Goal: Task Accomplishment & Management: Manage account settings

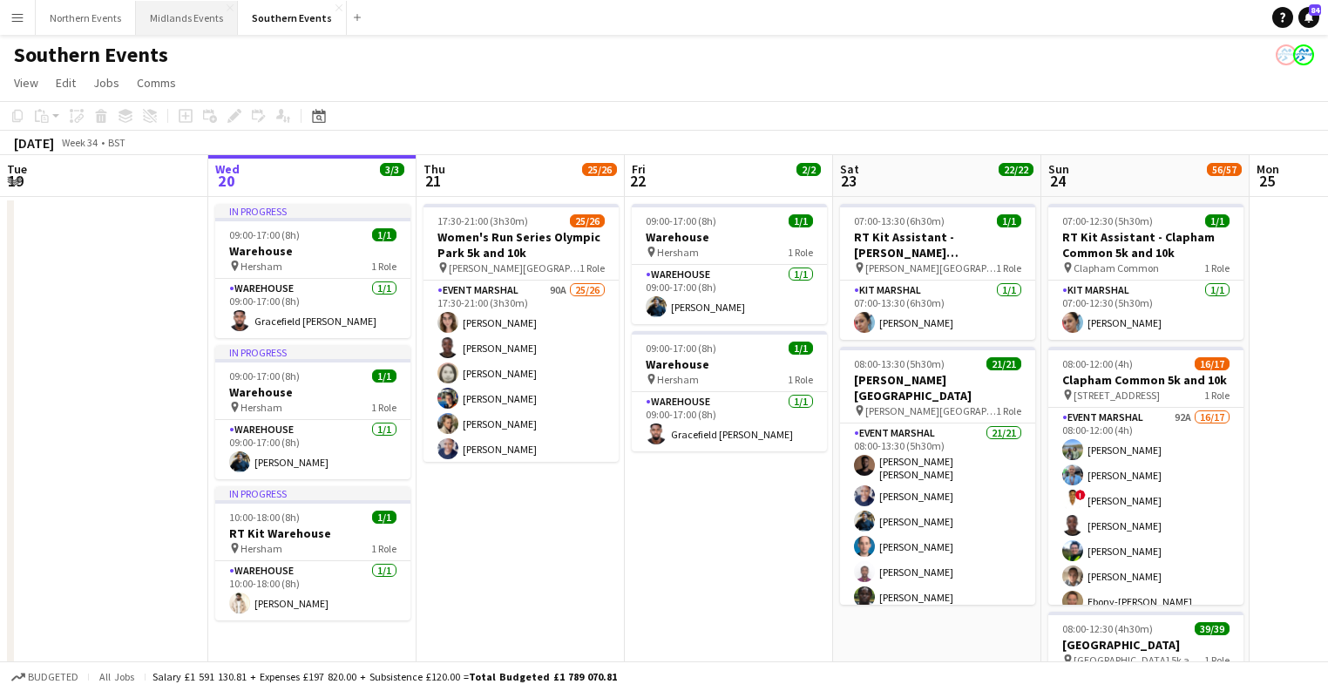
click at [193, 21] on button "Midlands Events Close" at bounding box center [187, 18] width 102 height 34
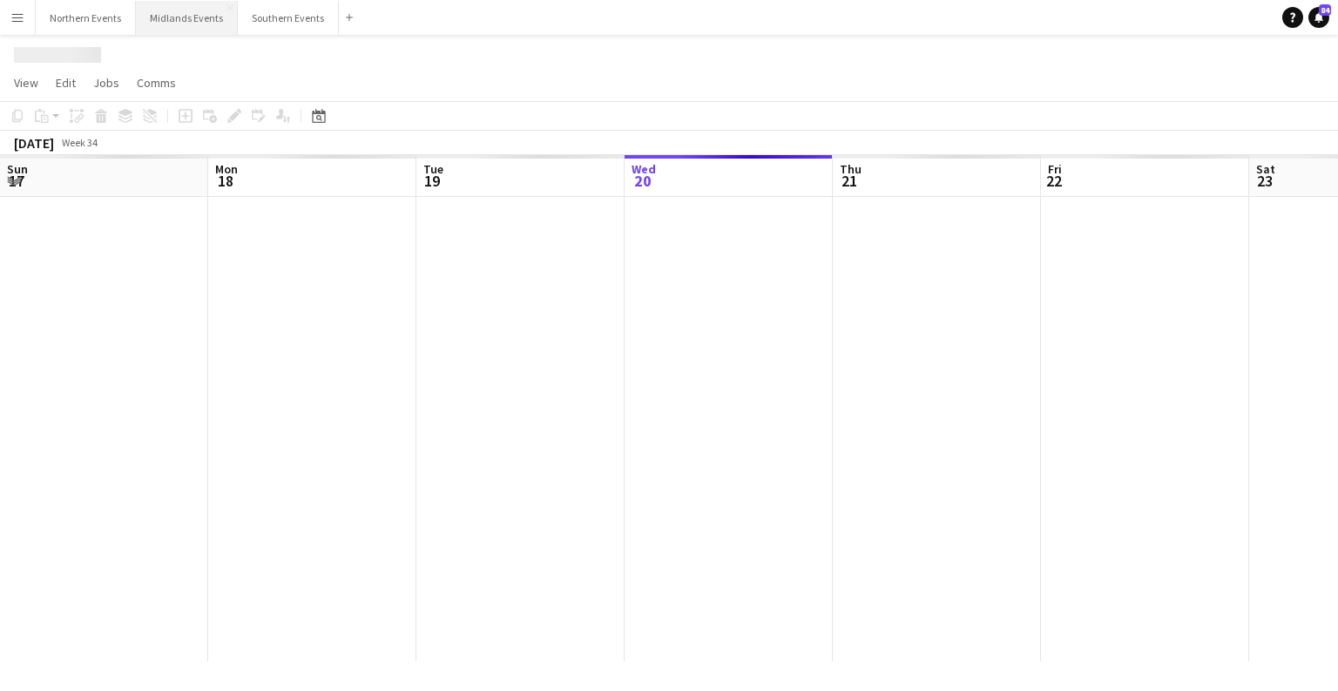
scroll to position [0, 416]
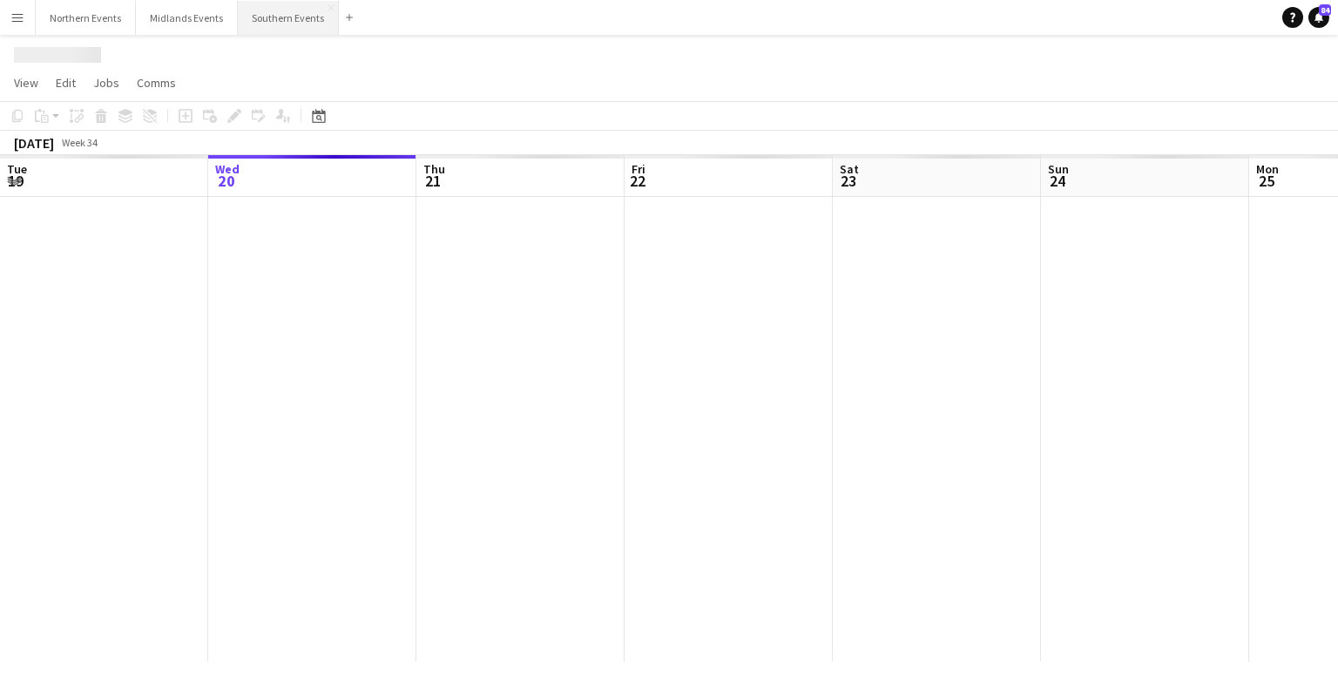
click at [285, 23] on button "Southern Events Close" at bounding box center [288, 18] width 101 height 34
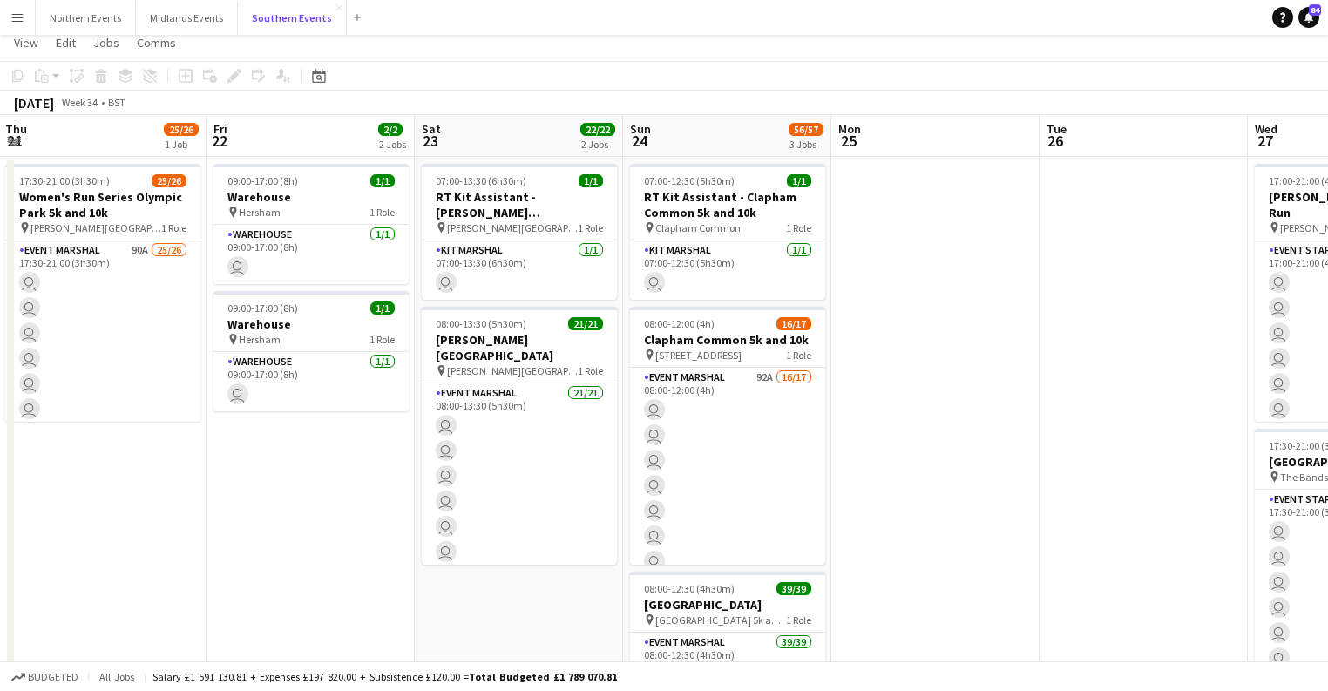
scroll to position [139, 0]
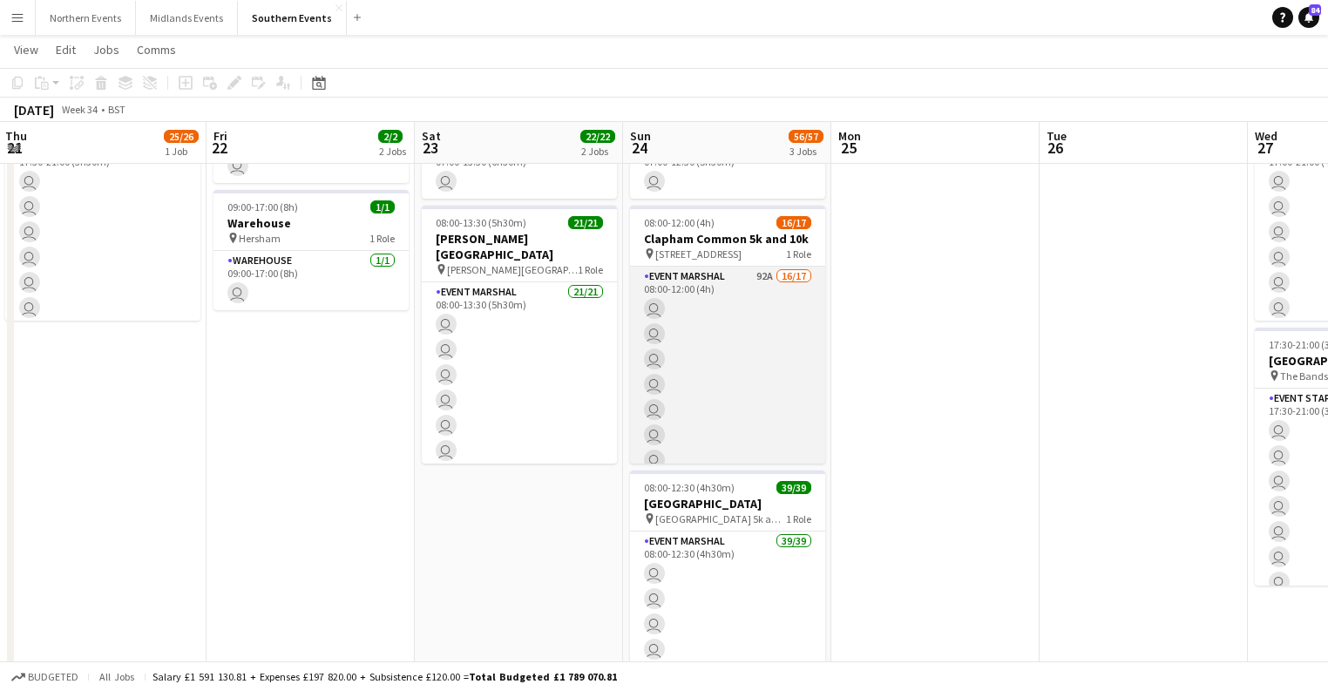
click at [776, 355] on app-card-role "Event Marshal 92A 16/17 08:00-12:00 (4h) user user user user user user user use…" at bounding box center [727, 498] width 195 height 463
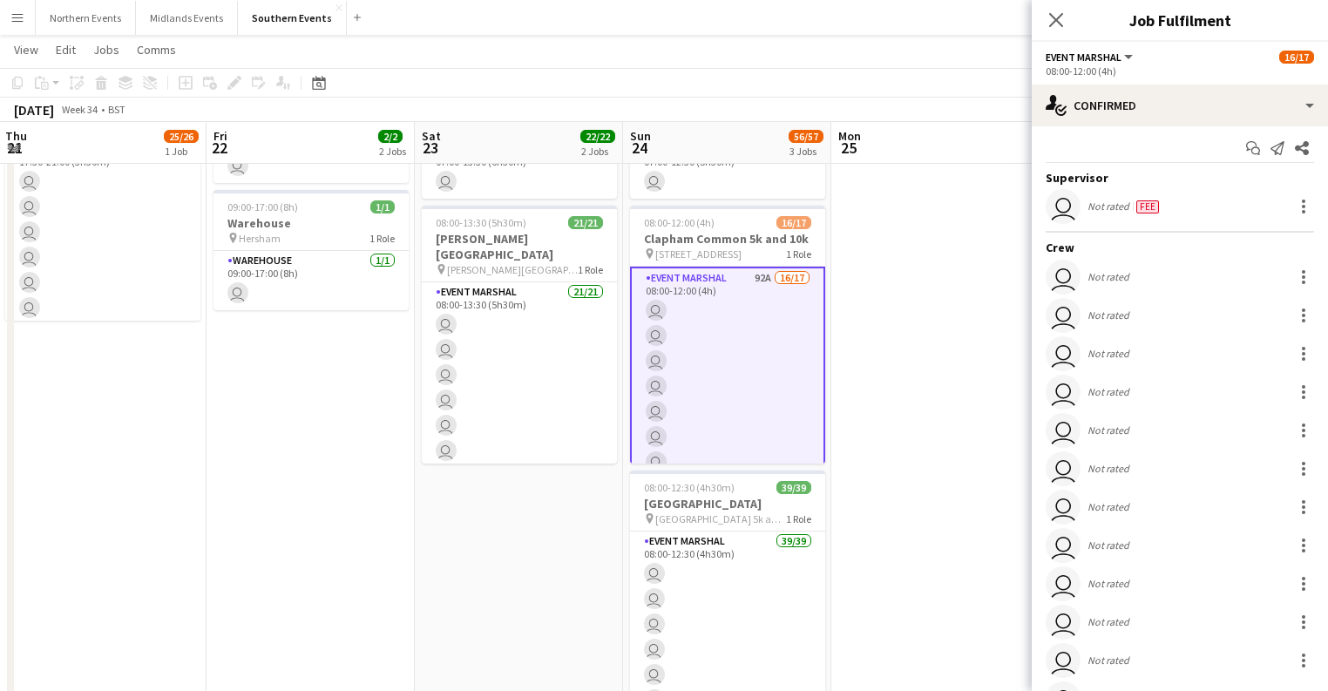
scroll to position [0, 0]
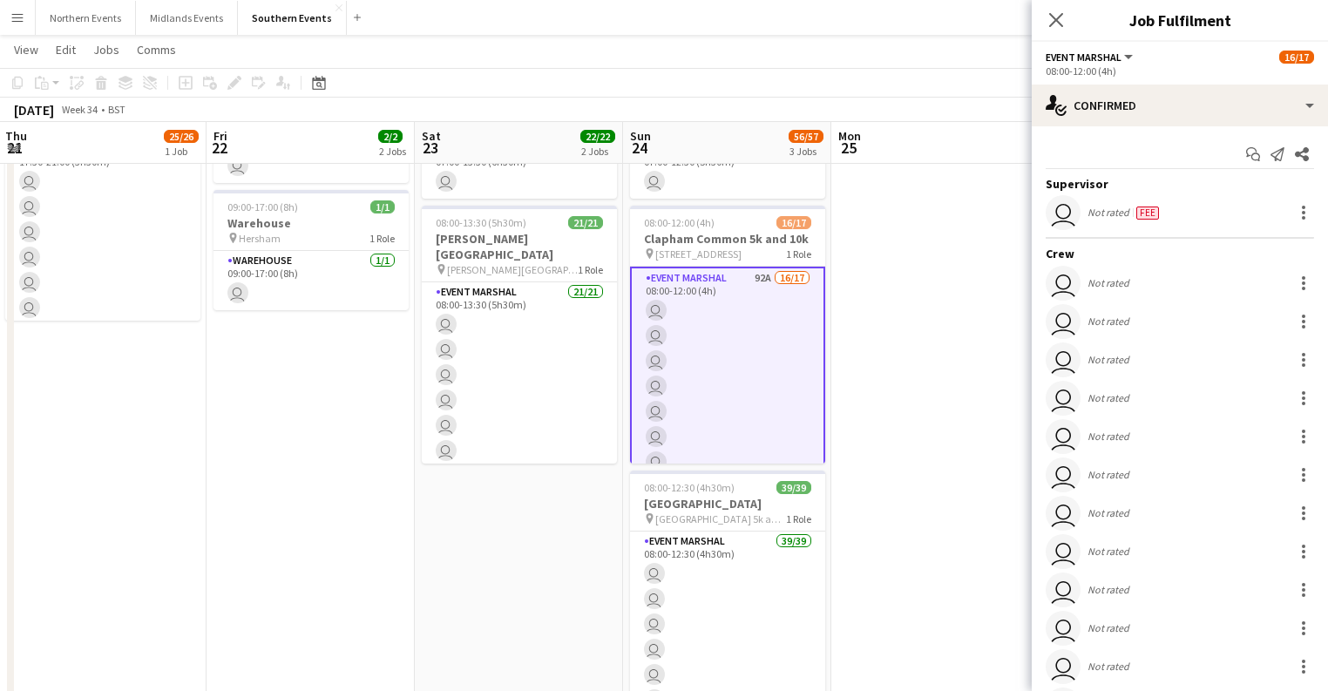
click at [857, 362] on app-date-cell at bounding box center [935, 507] width 208 height 903
